Goal: Transaction & Acquisition: Download file/media

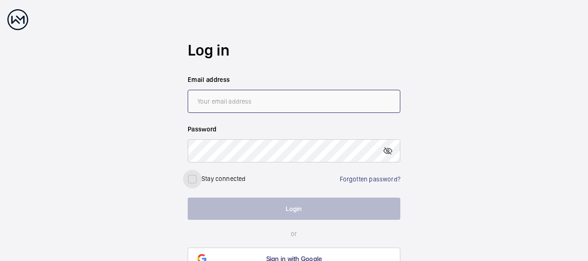
type input "[EMAIL_ADDRESS][DOMAIN_NAME]"
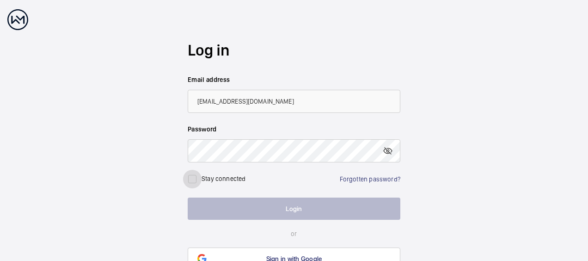
click at [197, 179] on input "checkbox" at bounding box center [192, 179] width 19 height 19
checkbox input "true"
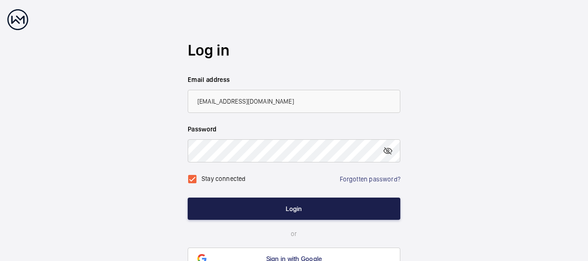
click at [270, 213] on button "Login" at bounding box center [294, 209] width 213 height 22
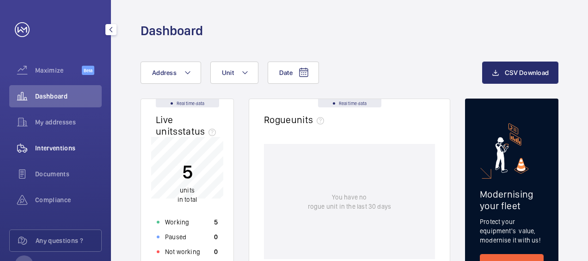
click at [57, 149] on span "Interventions" at bounding box center [68, 147] width 67 height 9
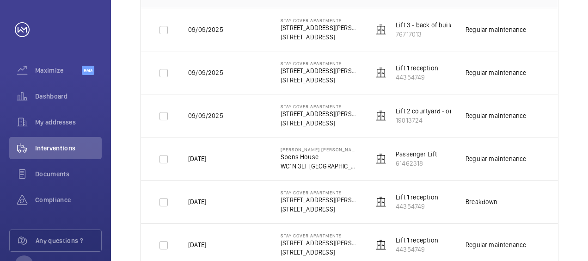
scroll to position [185, 0]
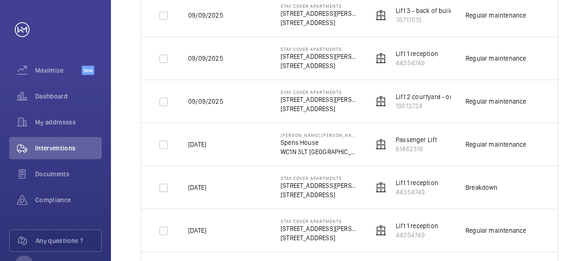
click at [206, 144] on p "[DATE]" at bounding box center [197, 144] width 18 height 9
click at [460, 144] on td "Regular maintenance" at bounding box center [497, 144] width 93 height 43
click at [162, 143] on input "checkbox" at bounding box center [163, 145] width 19 height 19
checkbox input "true"
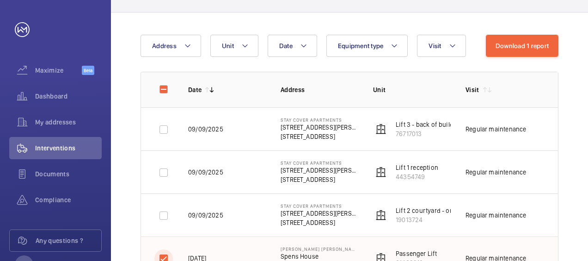
scroll to position [0, 0]
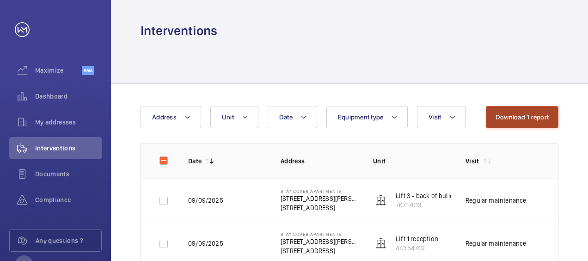
click at [519, 124] on button "Download 1 report" at bounding box center [522, 117] width 73 height 22
